Goal: Contribute content: Contribute content

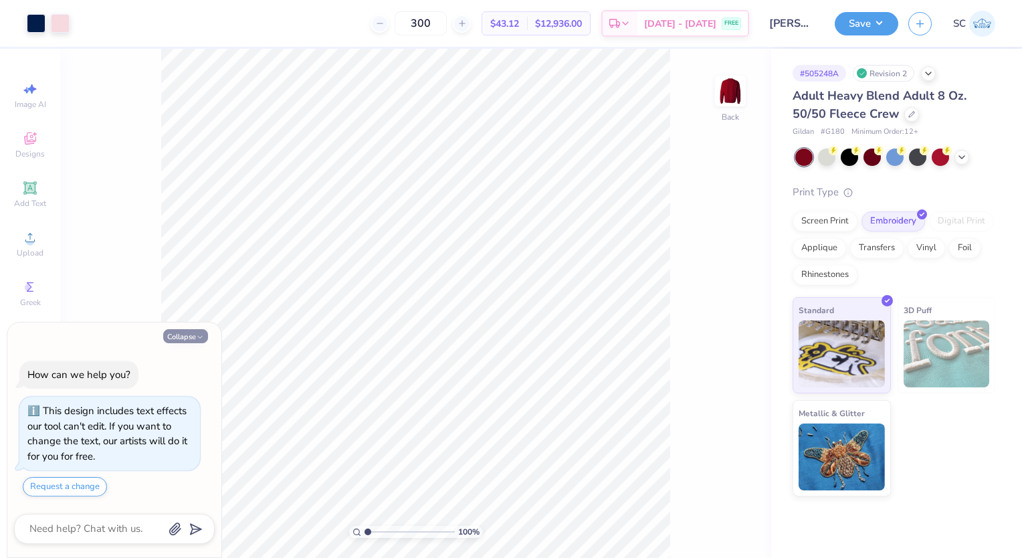
click at [183, 335] on button "Collapse" at bounding box center [185, 336] width 45 height 14
type textarea "x"
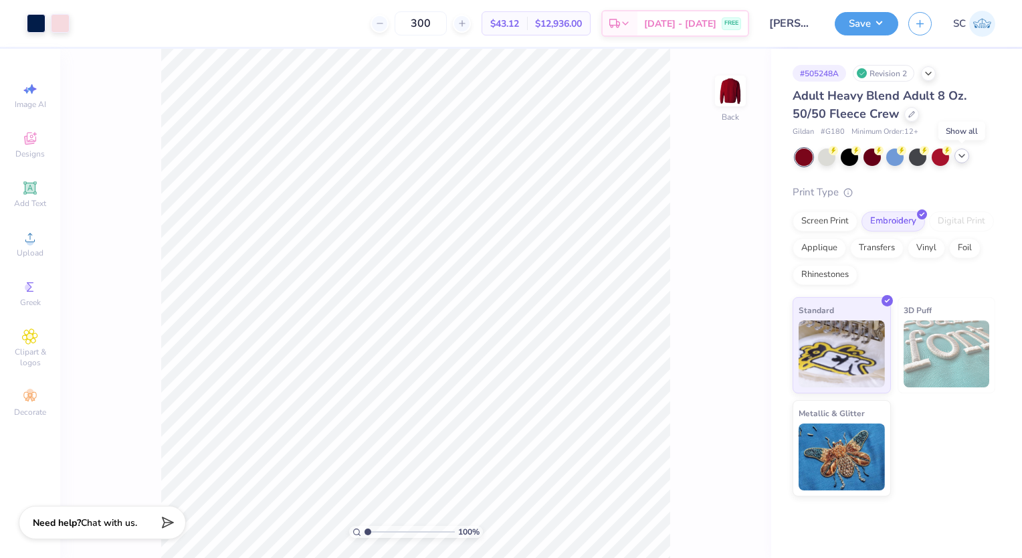
click at [963, 155] on icon at bounding box center [962, 156] width 11 height 11
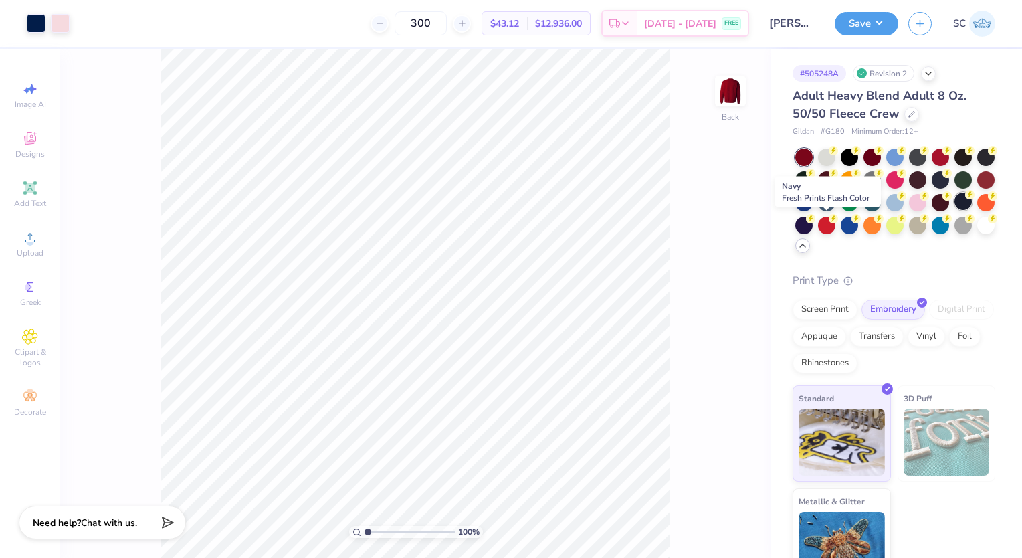
click at [955, 210] on div at bounding box center [963, 201] width 17 height 17
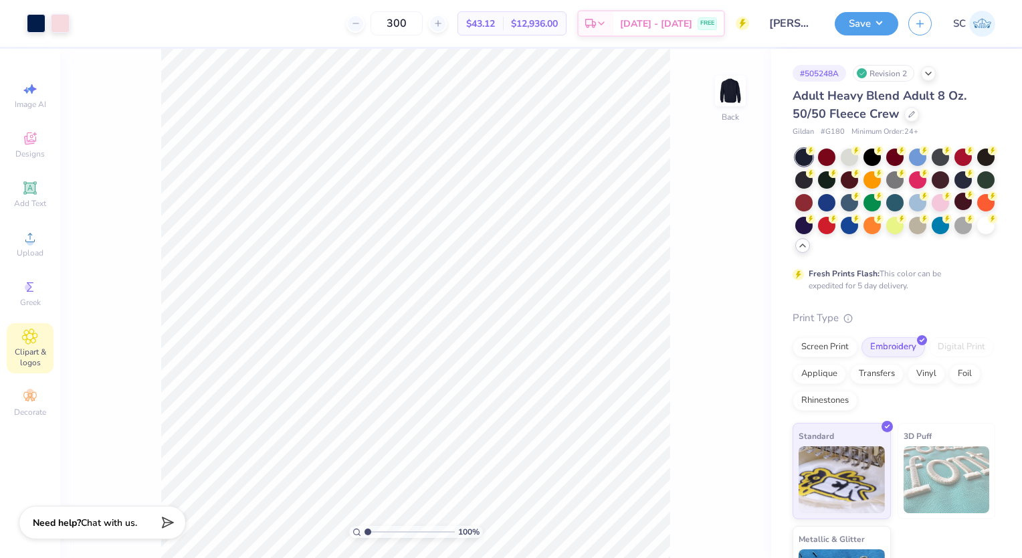
click at [43, 347] on span "Clipart & logos" at bounding box center [30, 357] width 47 height 21
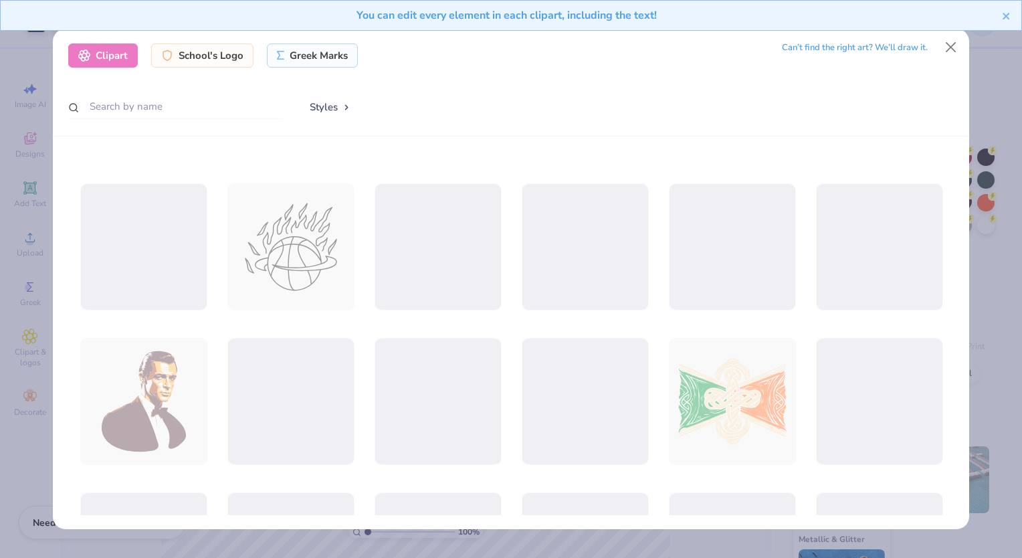
scroll to position [1057, 0]
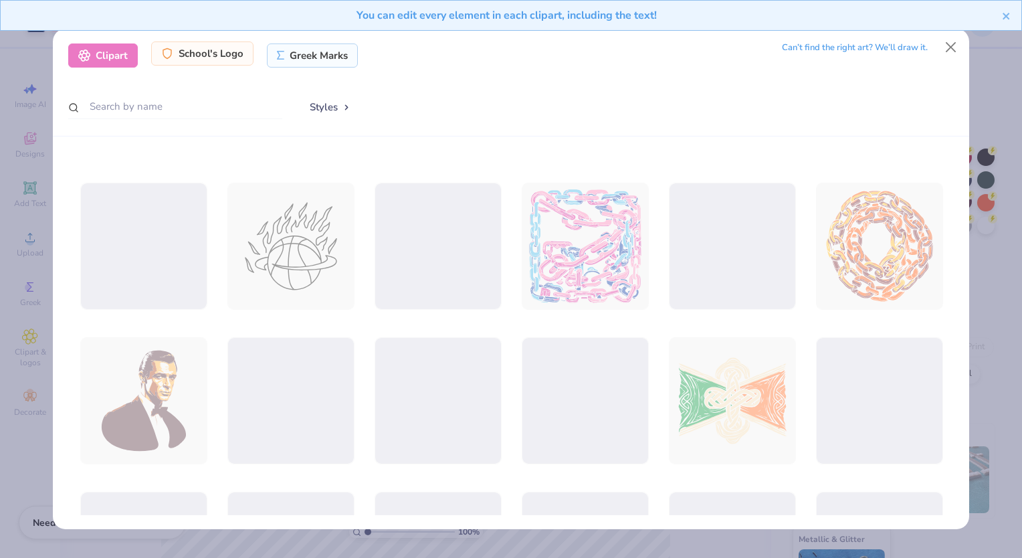
click at [229, 62] on div "School's Logo" at bounding box center [202, 53] width 102 height 24
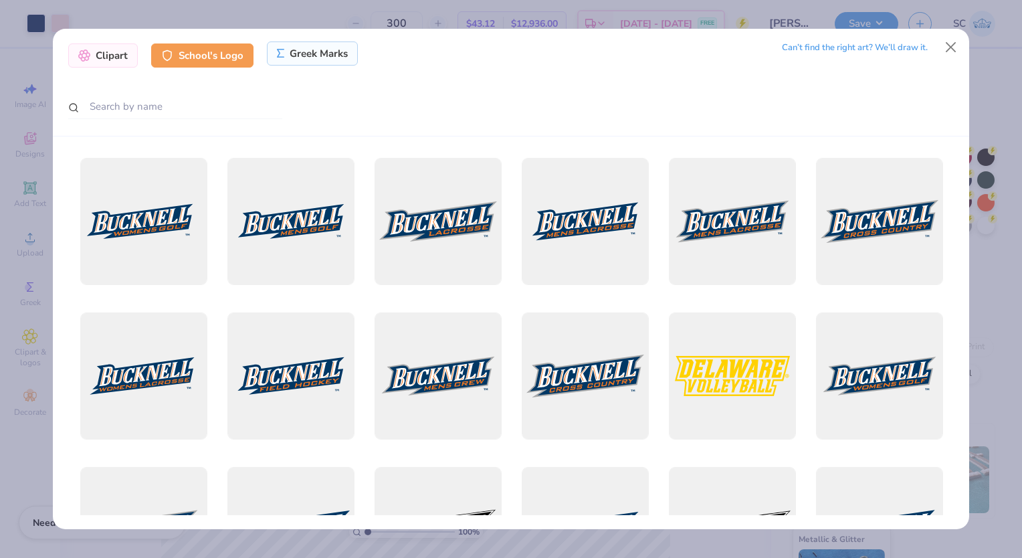
click at [320, 48] on div "Greek Marks" at bounding box center [313, 53] width 92 height 24
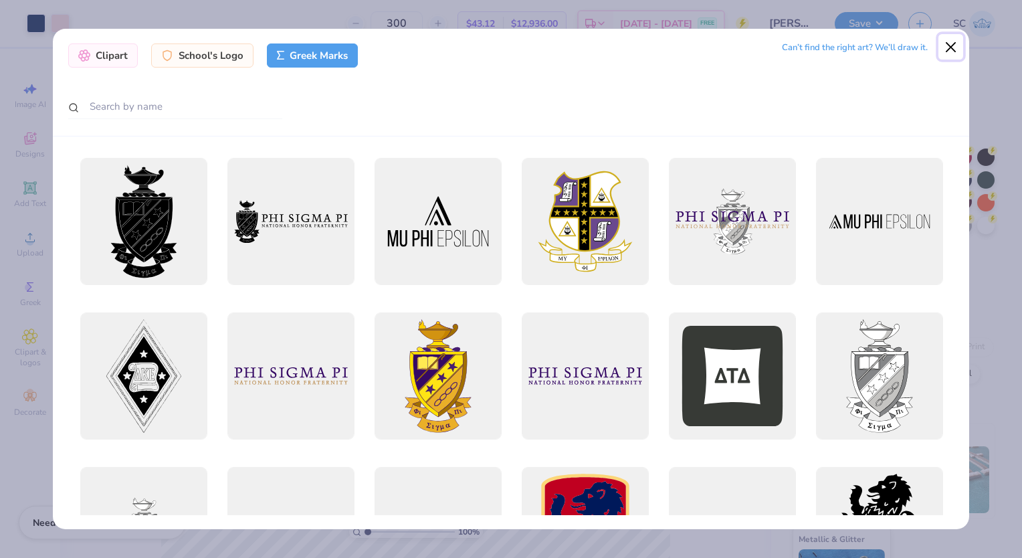
click at [947, 40] on button "Close" at bounding box center [951, 46] width 25 height 25
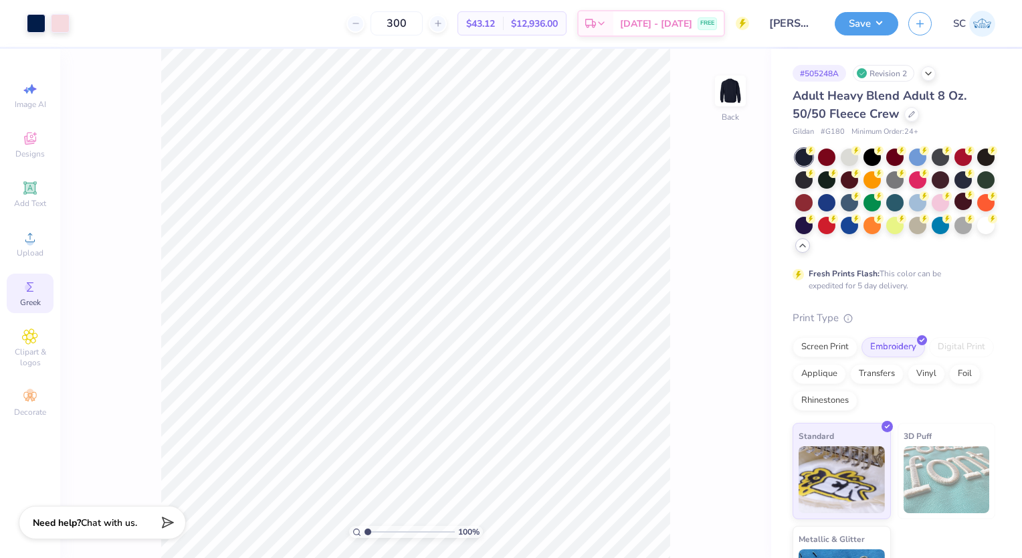
click at [43, 279] on div "Greek" at bounding box center [30, 293] width 47 height 39
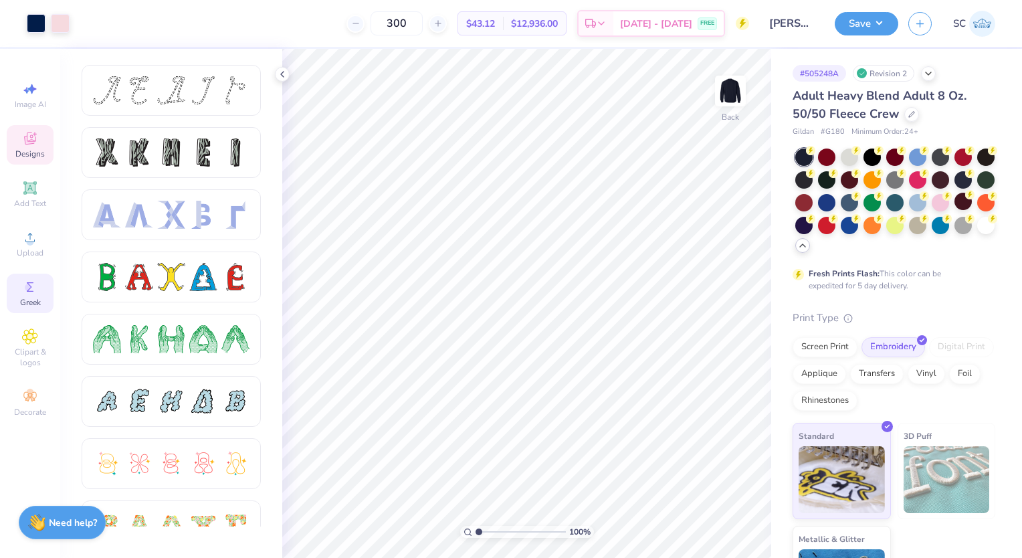
click at [39, 136] on div "Designs" at bounding box center [30, 144] width 47 height 39
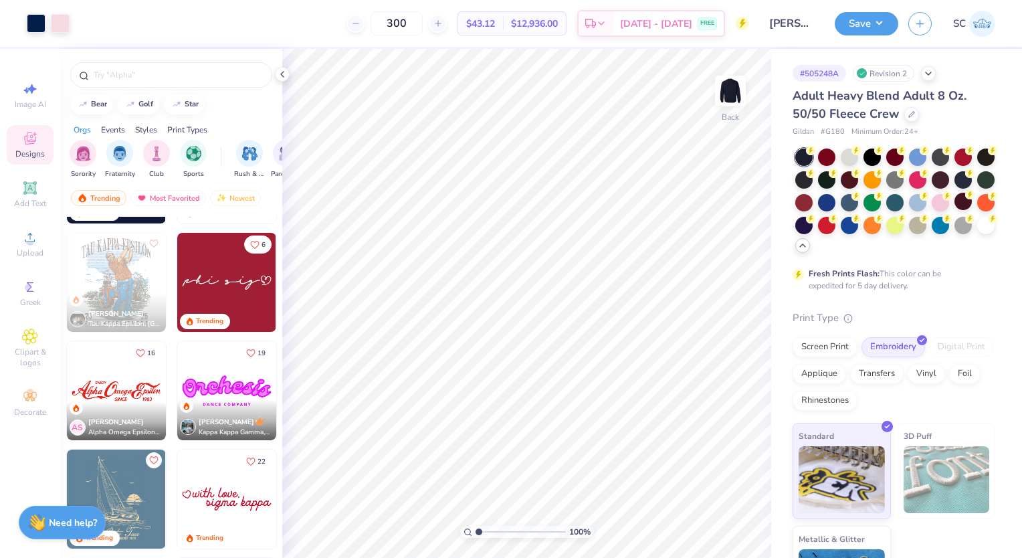
scroll to position [1183, 0]
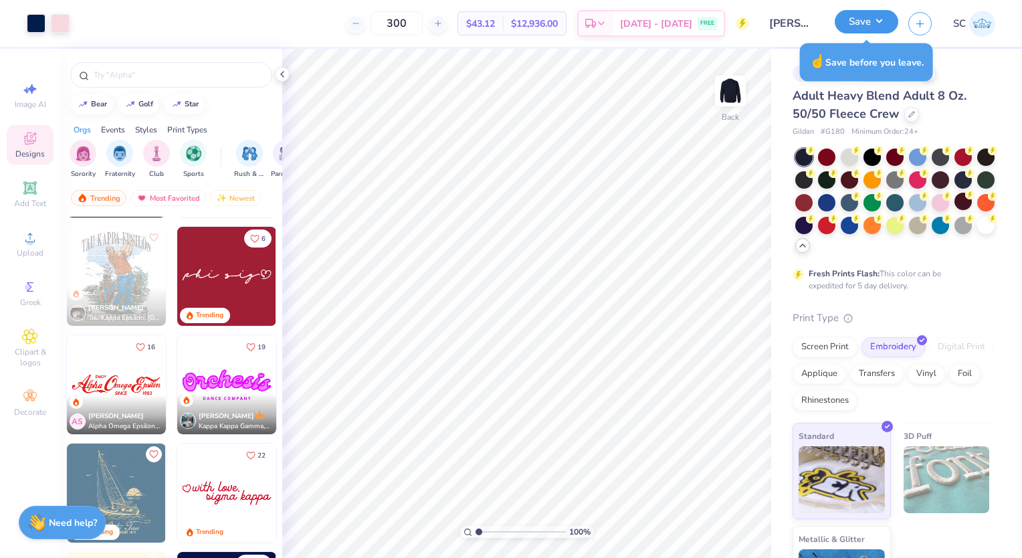
click at [875, 25] on button "Save" at bounding box center [867, 21] width 64 height 23
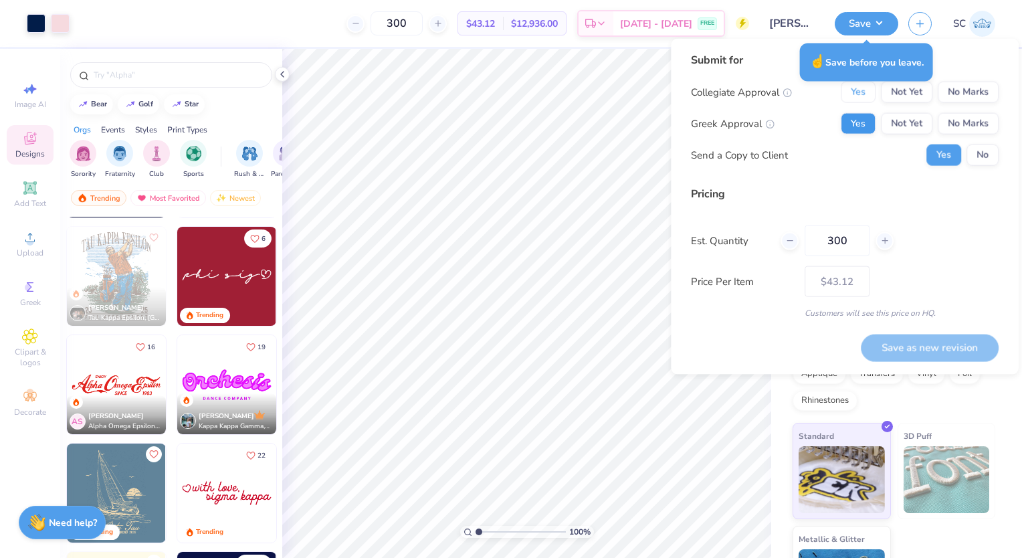
drag, startPoint x: 874, startPoint y: 95, endPoint x: 862, endPoint y: 122, distance: 29.1
click at [862, 122] on div "Collegiate Approval Yes Not Yet No Marks Greek Approval Yes Not Yet No Marks Se…" at bounding box center [845, 124] width 308 height 84
click at [862, 122] on button "Yes" at bounding box center [858, 123] width 35 height 21
click at [789, 242] on icon at bounding box center [789, 240] width 9 height 9
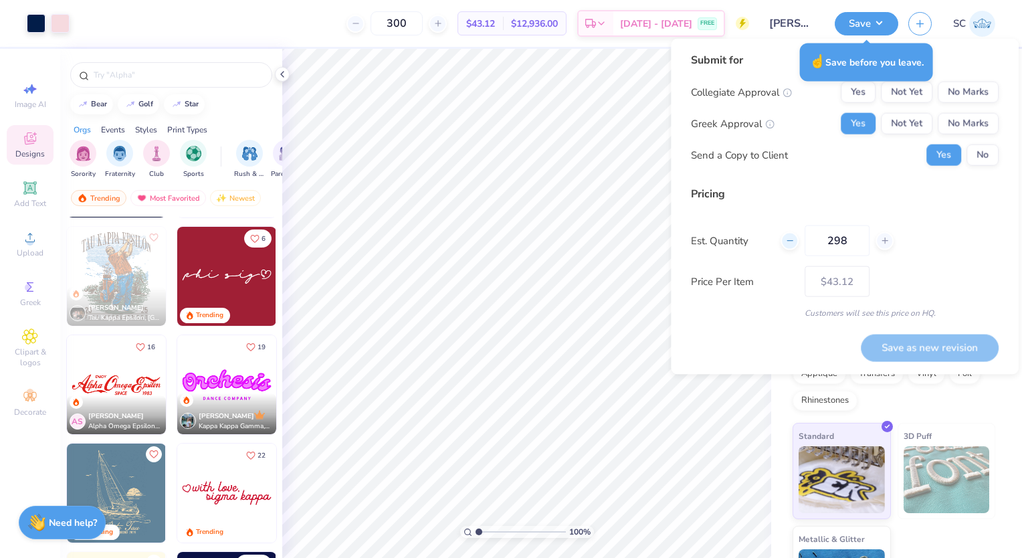
click at [789, 242] on icon at bounding box center [789, 240] width 9 height 9
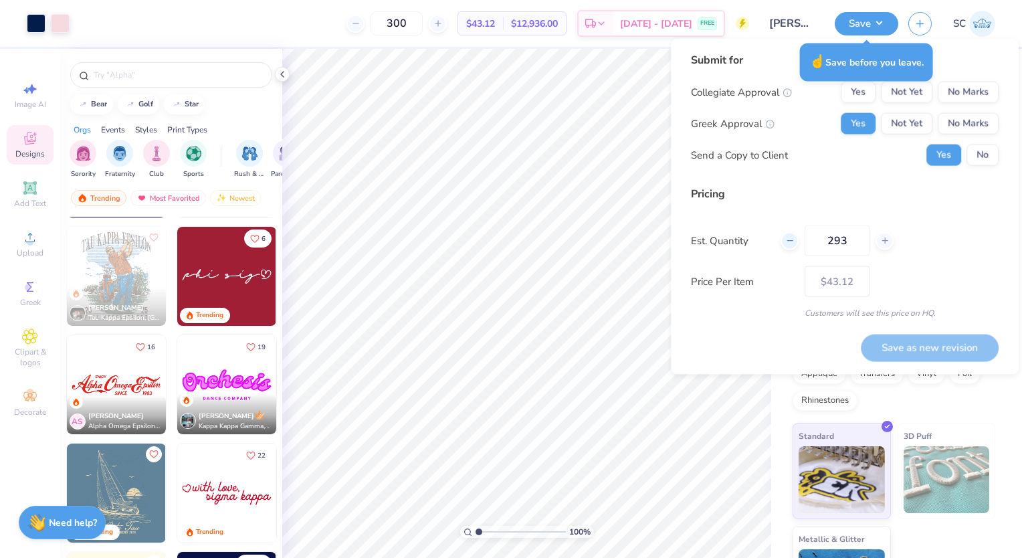
click at [789, 242] on icon at bounding box center [789, 240] width 9 height 9
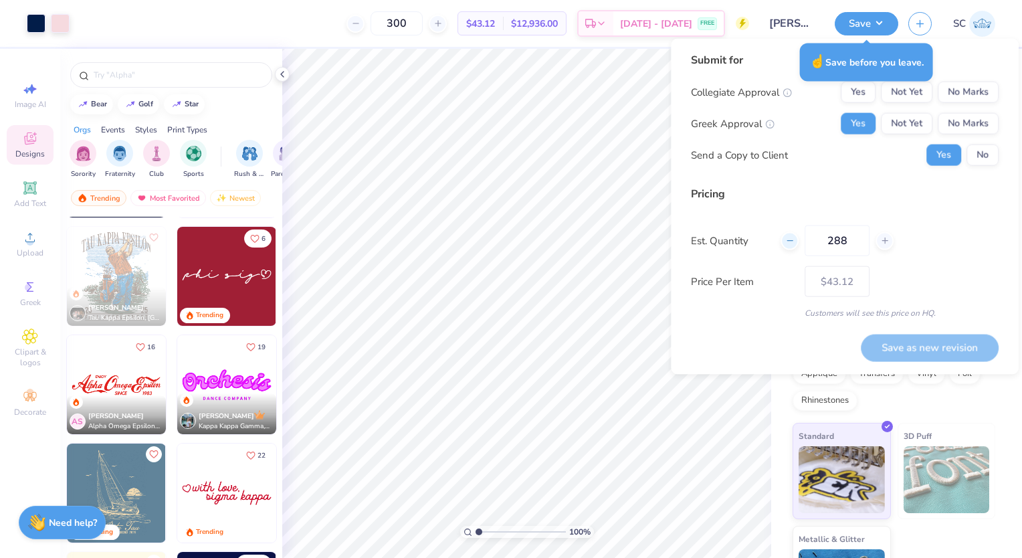
click at [789, 242] on icon at bounding box center [789, 240] width 9 height 9
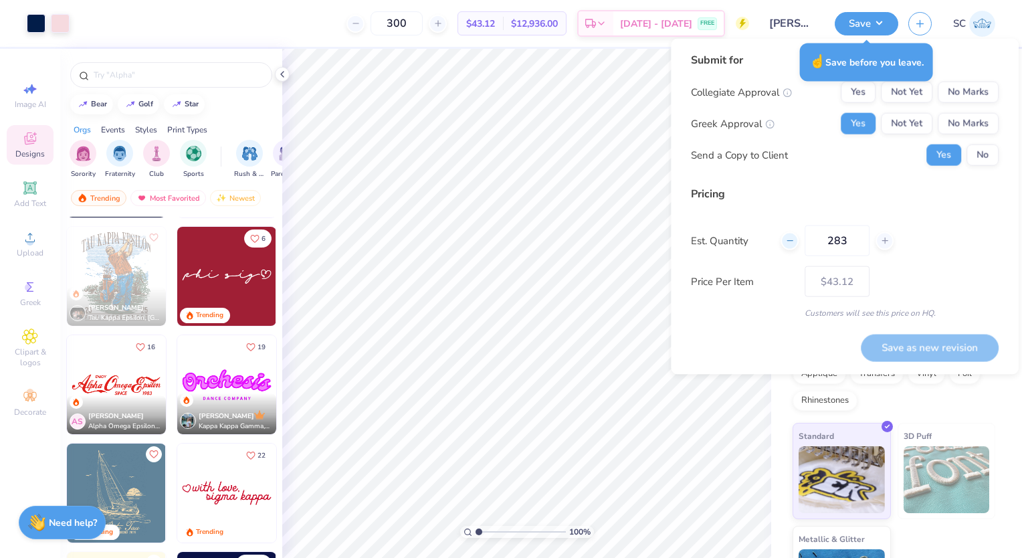
click at [789, 242] on icon at bounding box center [789, 240] width 9 height 9
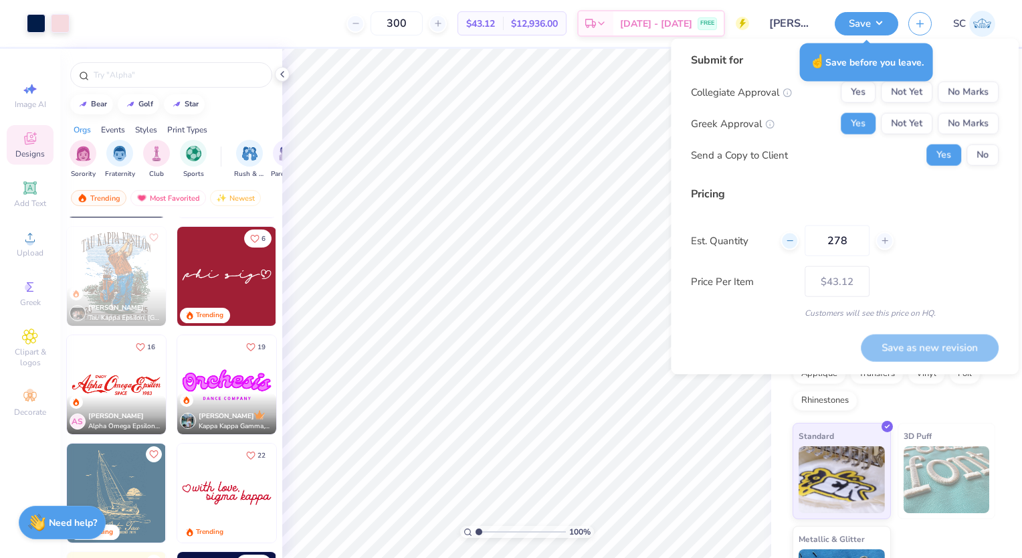
click at [789, 242] on icon at bounding box center [789, 240] width 9 height 9
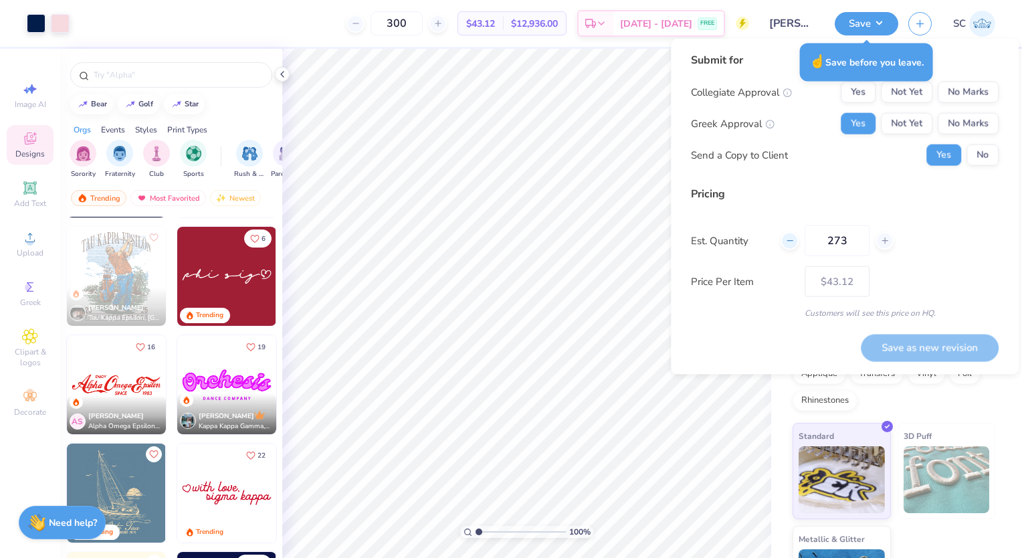
click at [789, 242] on icon at bounding box center [789, 240] width 9 height 9
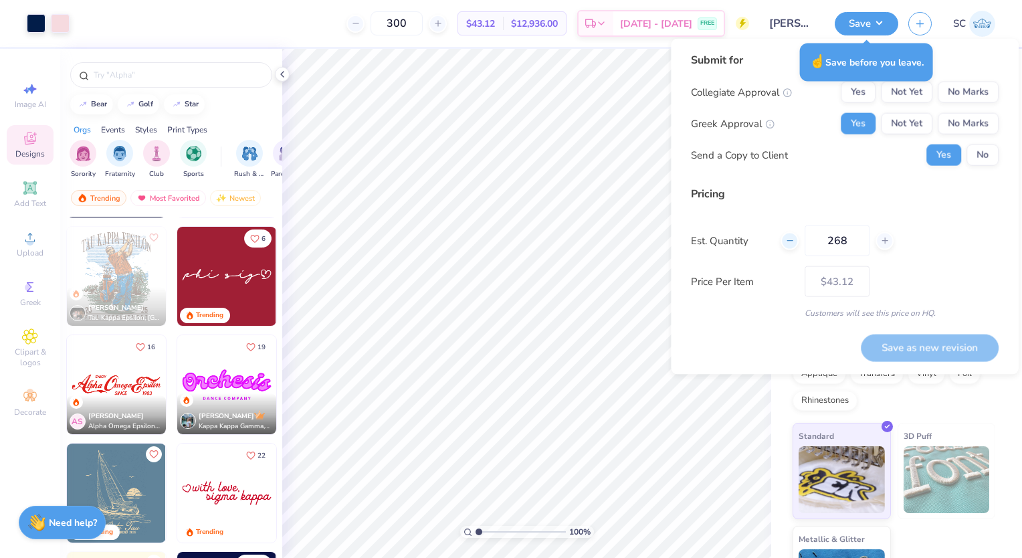
click at [789, 242] on icon at bounding box center [789, 240] width 9 height 9
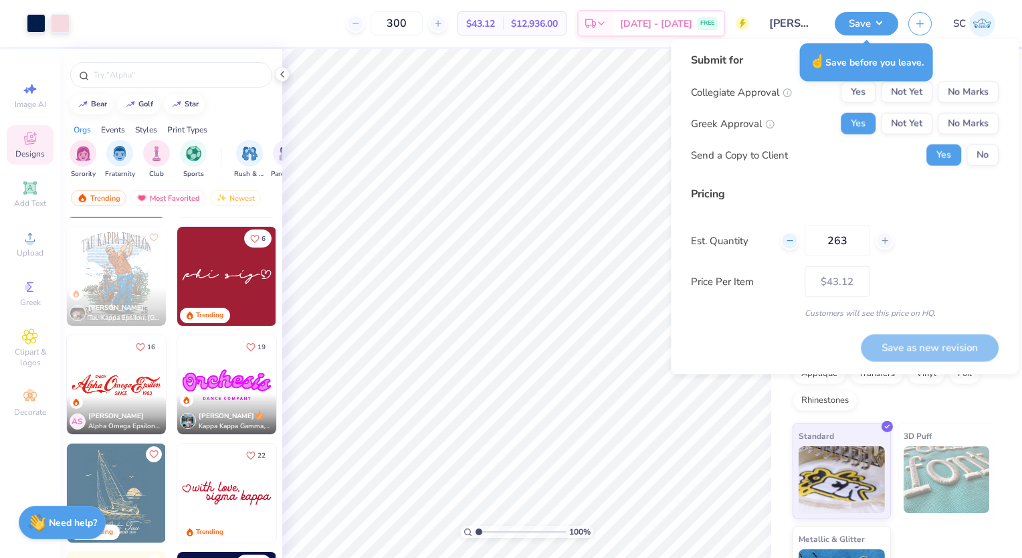
click at [789, 242] on icon at bounding box center [789, 240] width 9 height 9
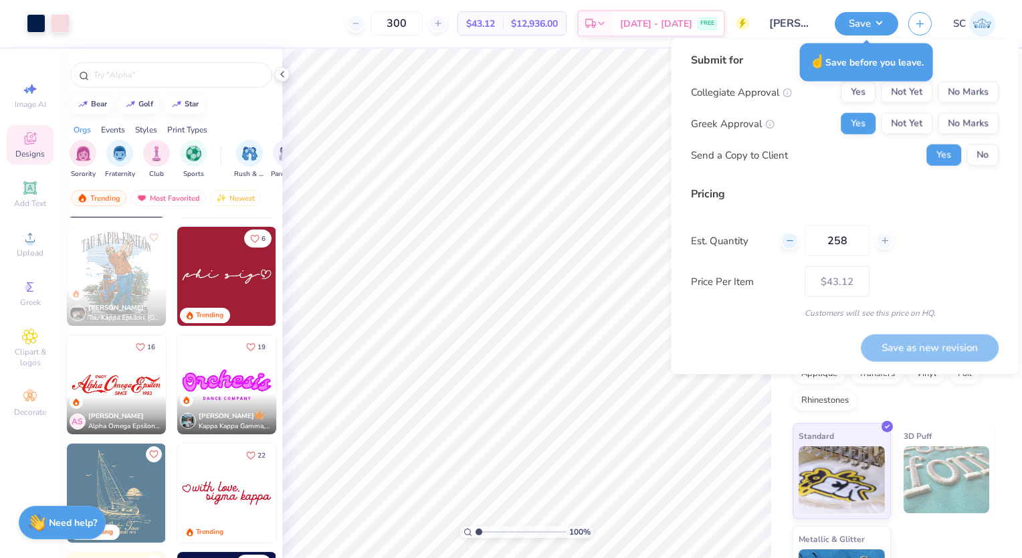
click at [789, 242] on icon at bounding box center [789, 240] width 9 height 9
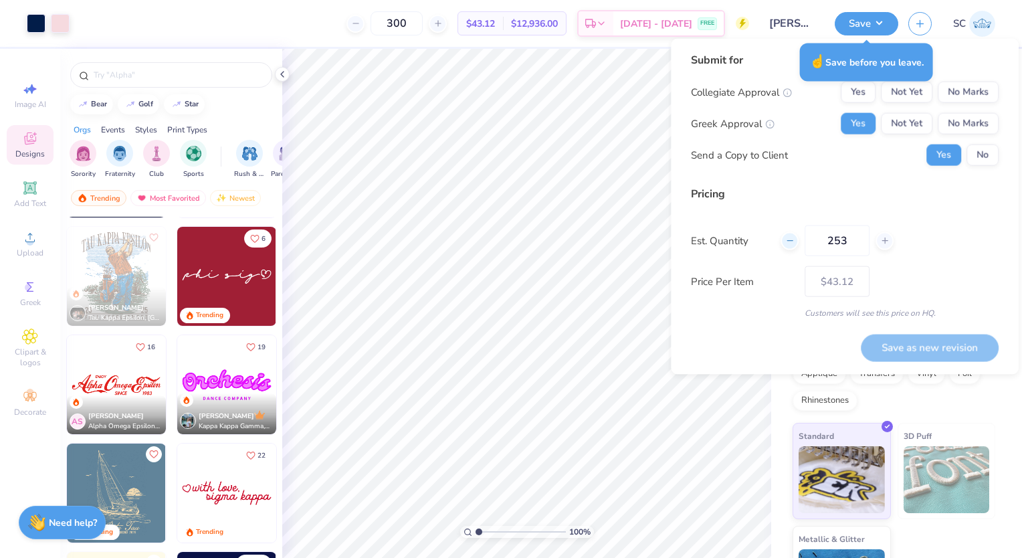
click at [789, 242] on icon at bounding box center [789, 240] width 9 height 9
type input "249"
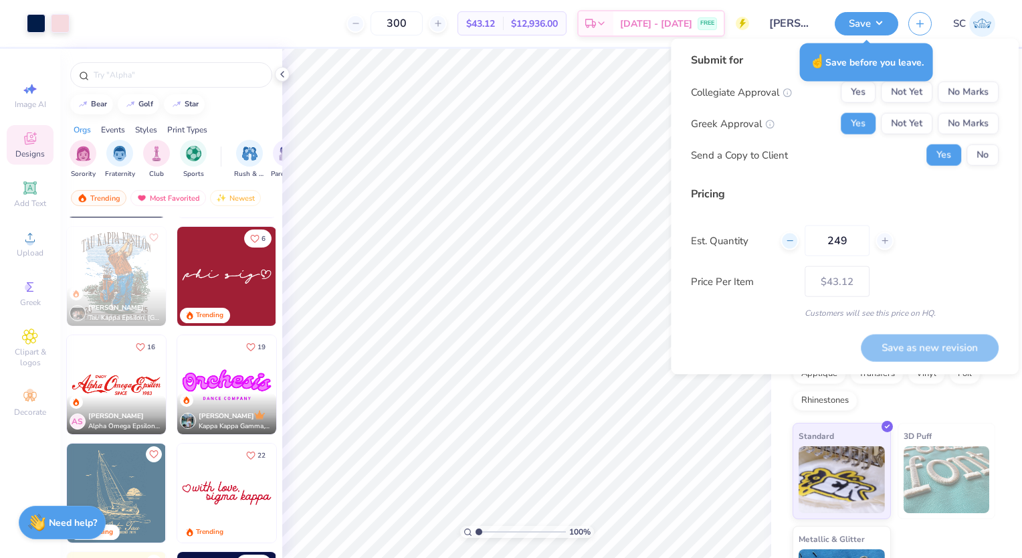
type input "249"
type input "$43.22"
drag, startPoint x: 789, startPoint y: 242, endPoint x: 879, endPoint y: 238, distance: 89.8
click at [879, 238] on div at bounding box center [885, 240] width 18 height 18
type input "250"
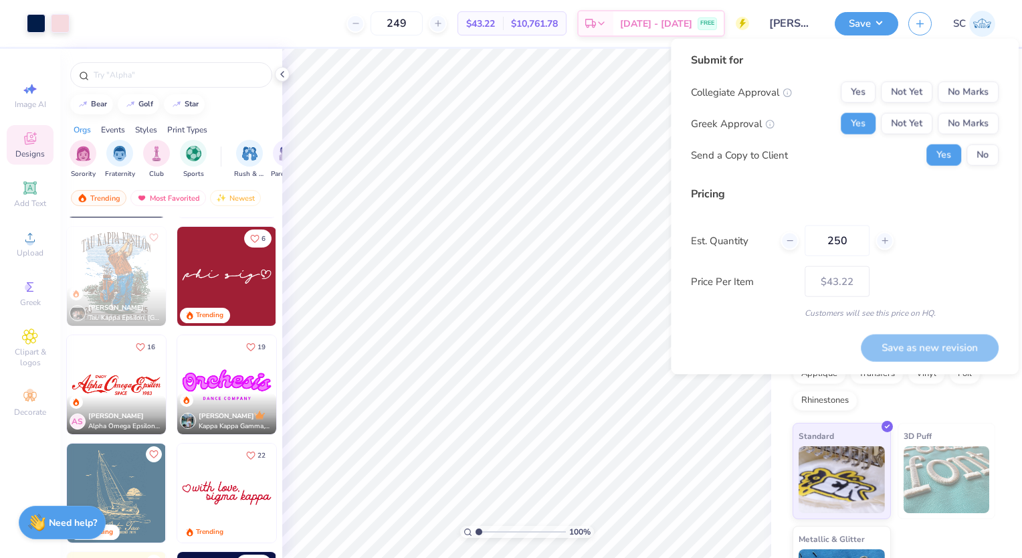
type input "250"
click at [845, 84] on button "Yes" at bounding box center [858, 92] width 35 height 21
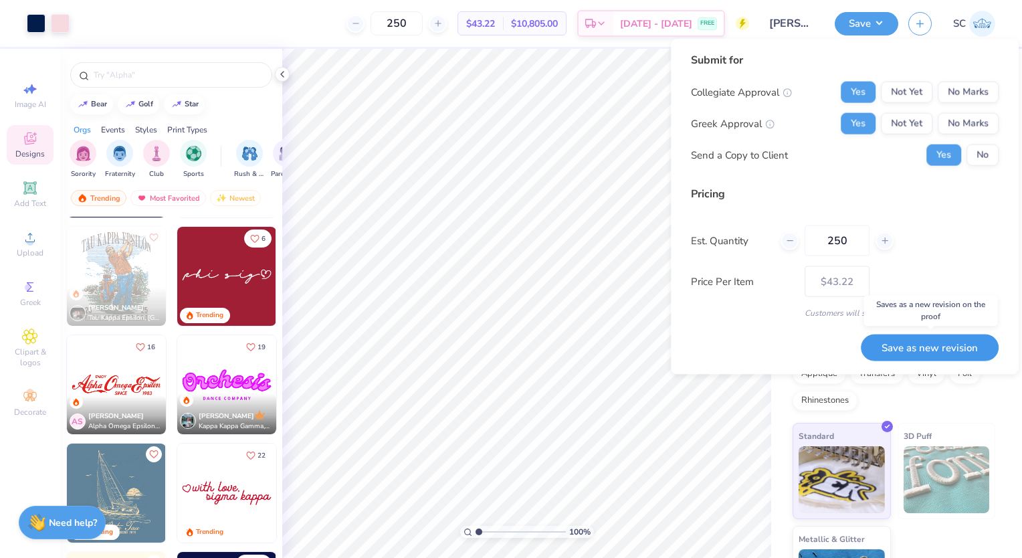
click at [931, 344] on button "Save as new revision" at bounding box center [930, 347] width 138 height 27
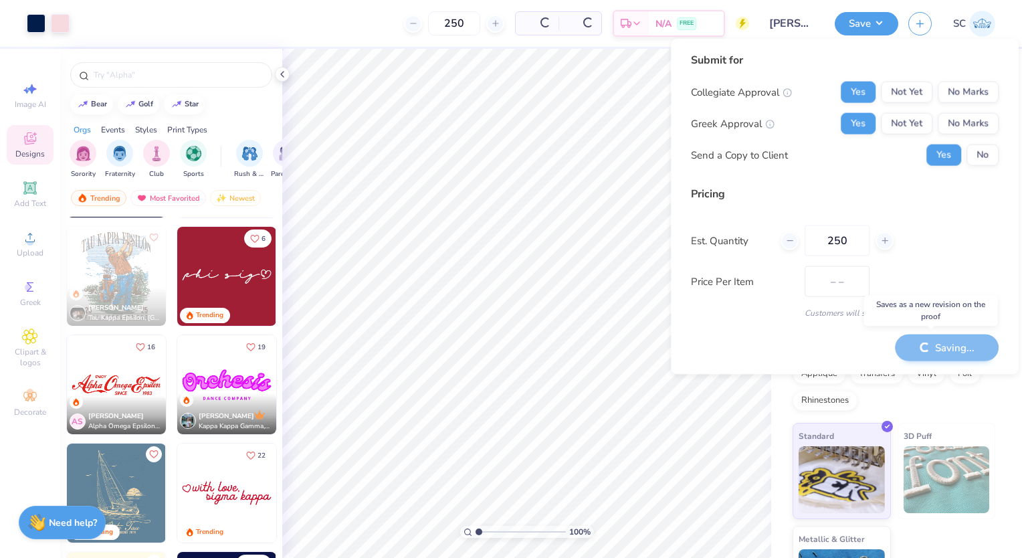
type input "$43.22"
